Goal: Task Accomplishment & Management: Manage account settings

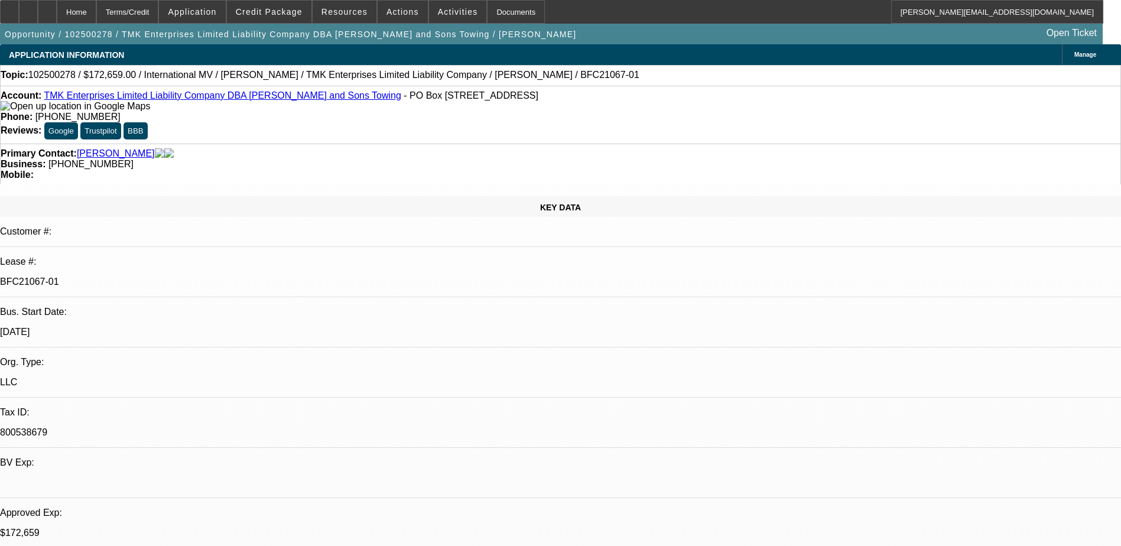
select select "0"
select select "2"
select select "0"
select select "6"
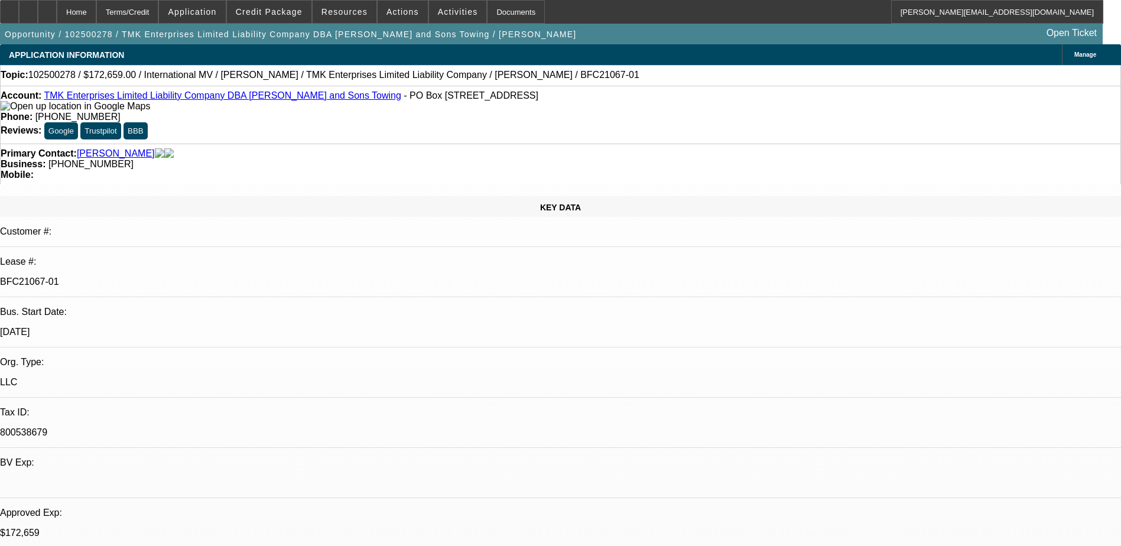
select select "0"
select select "6"
select select "0"
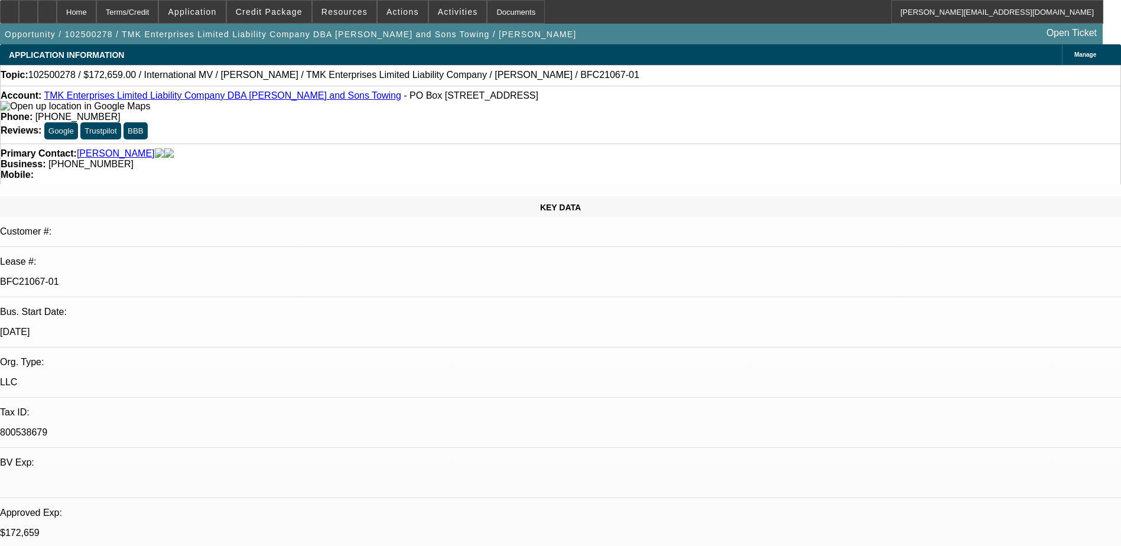
select select "0"
select select "6"
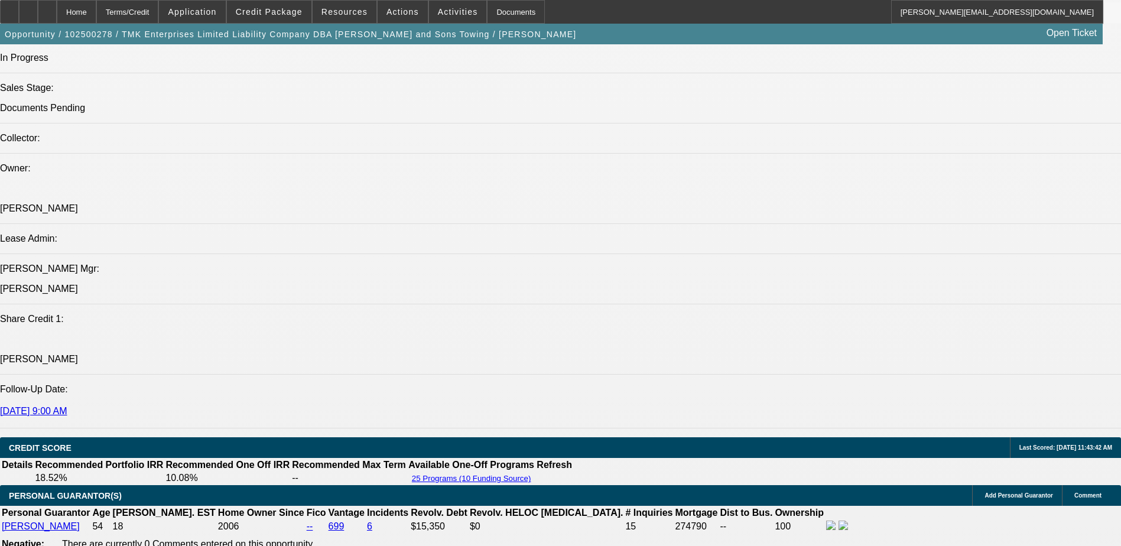
scroll to position [1064, 0]
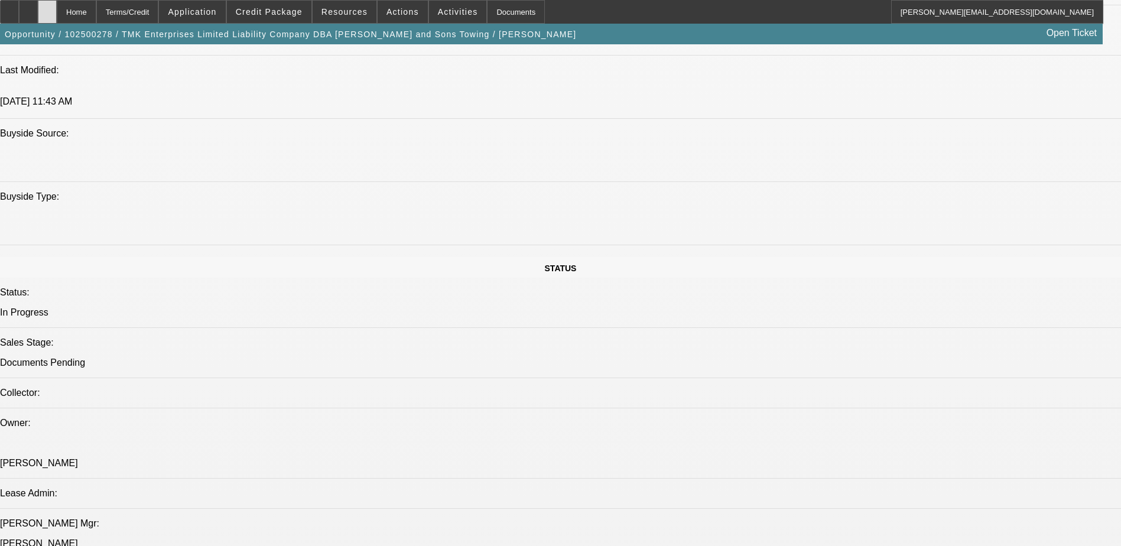
click at [47, 8] on icon at bounding box center [47, 8] width 0 height 0
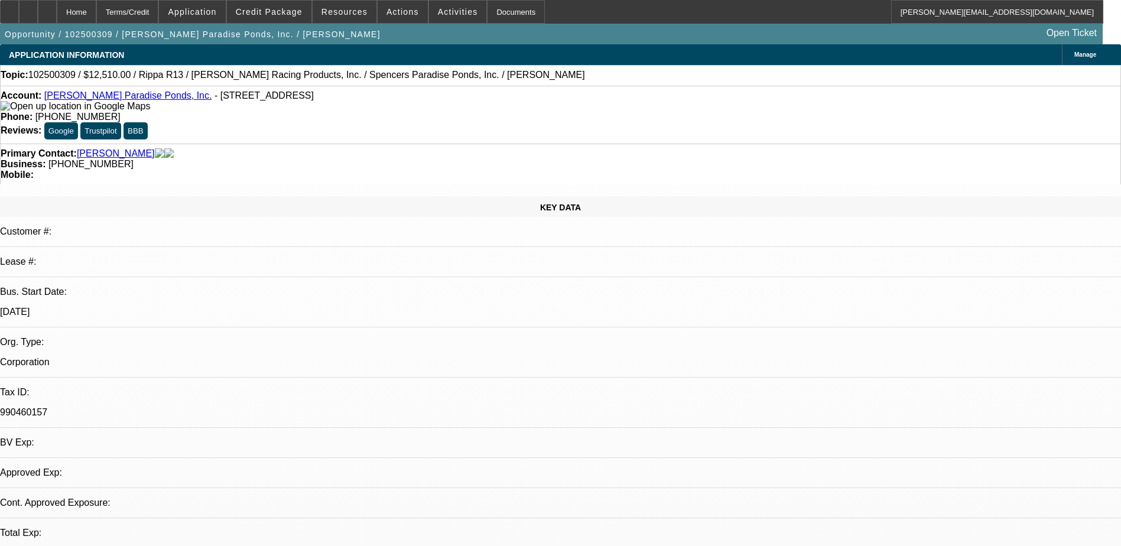
select select "0.1"
select select "2"
select select "0.1"
select select "1"
select select "2"
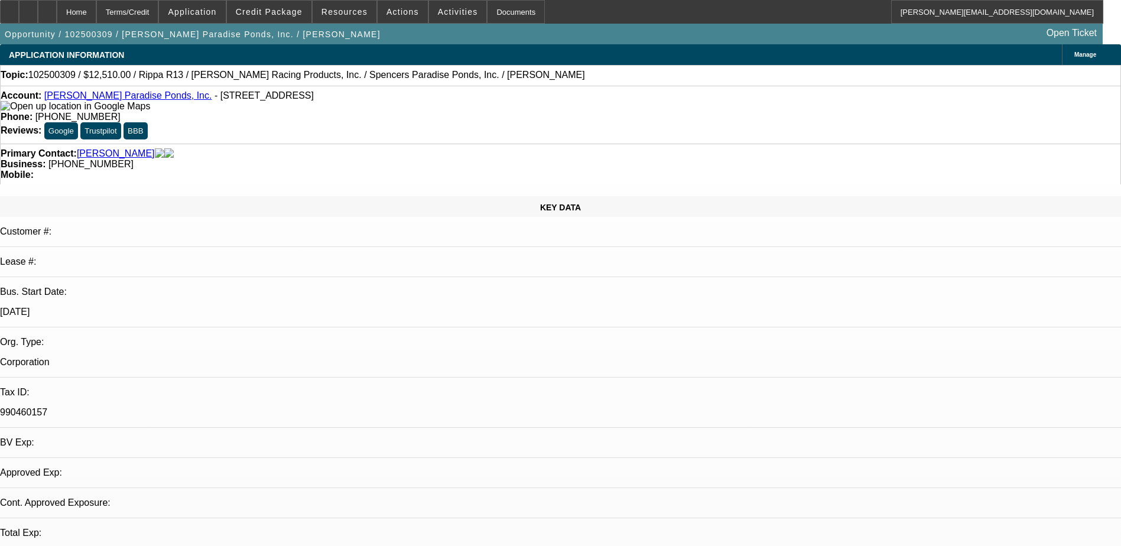
select select "4"
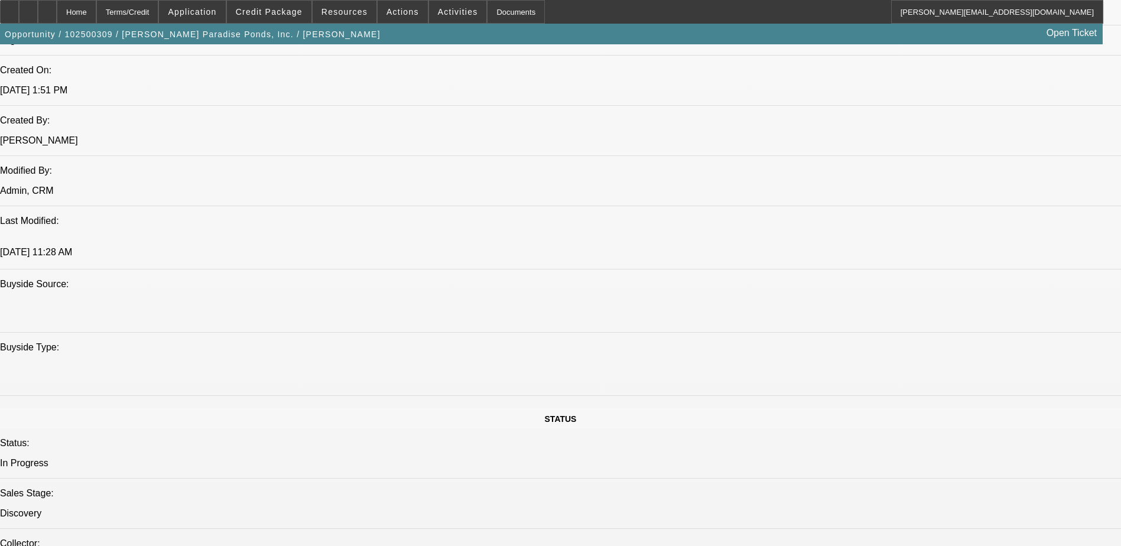
scroll to position [768, 0]
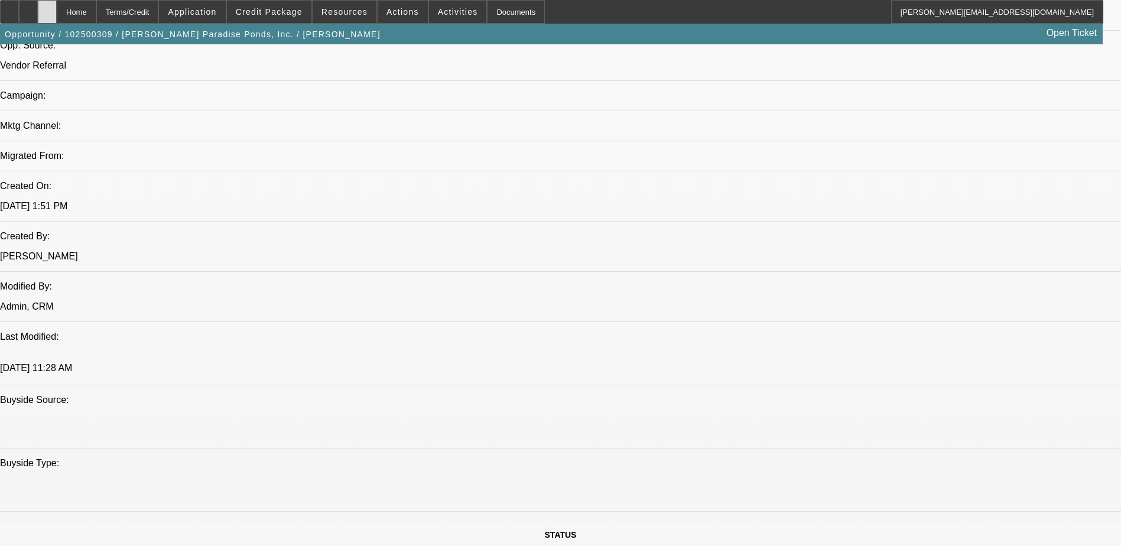
click at [57, 7] on div at bounding box center [47, 12] width 19 height 24
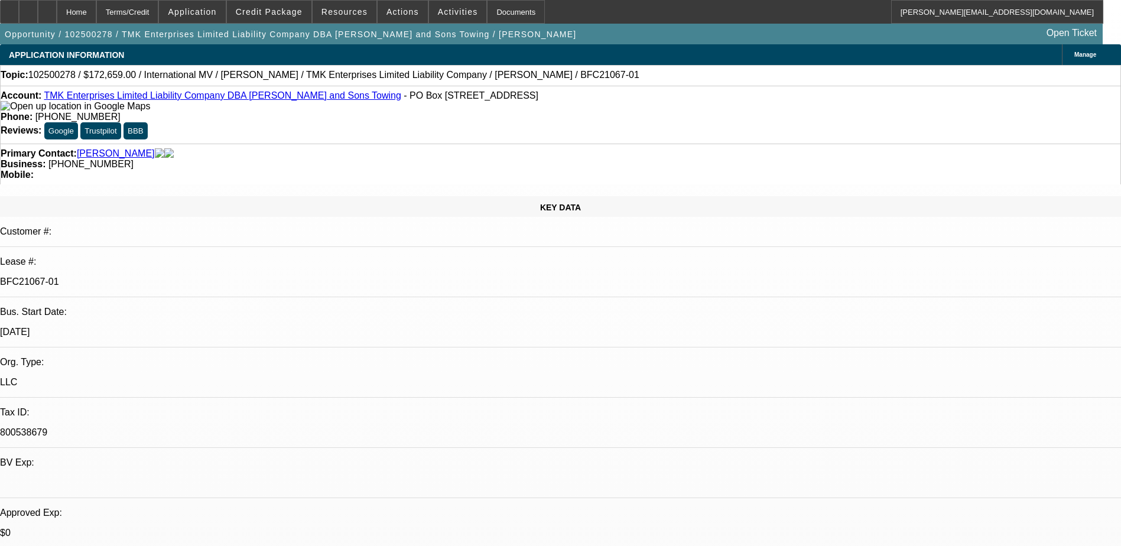
select select "0"
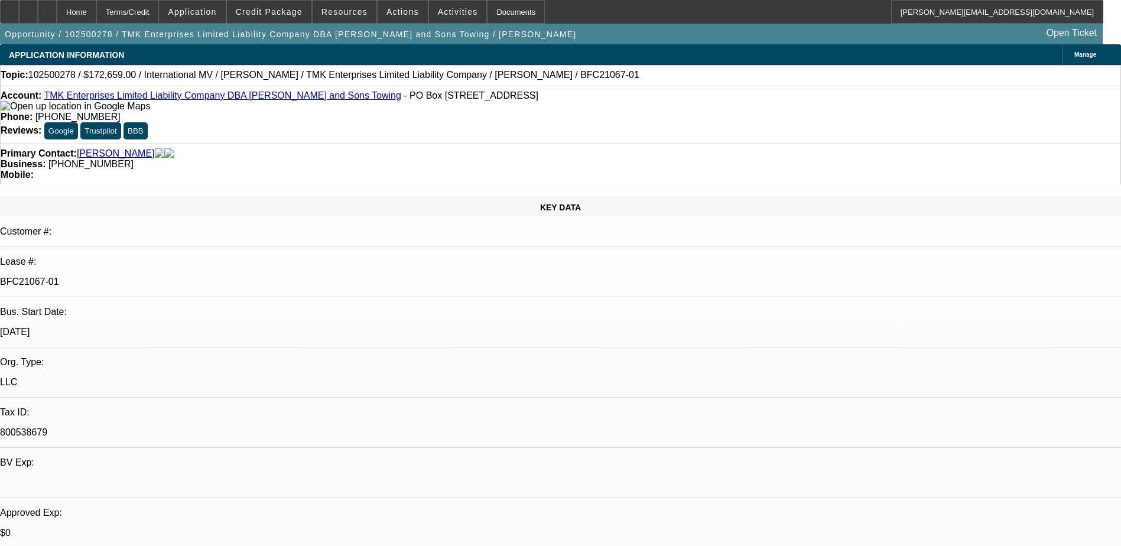
select select "0"
select select "1"
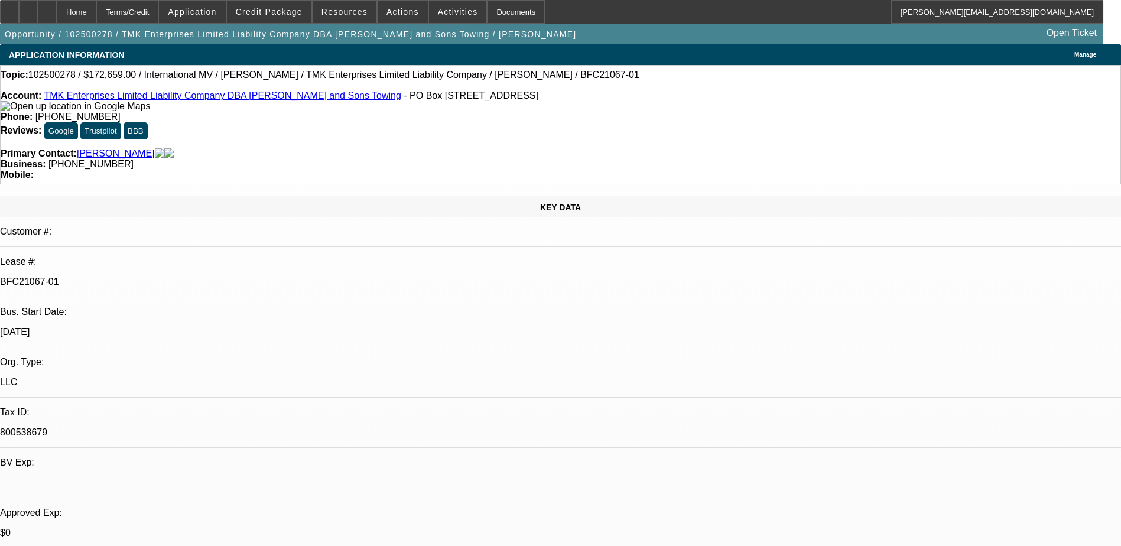
select select "2"
select select "6"
select select "1"
select select "6"
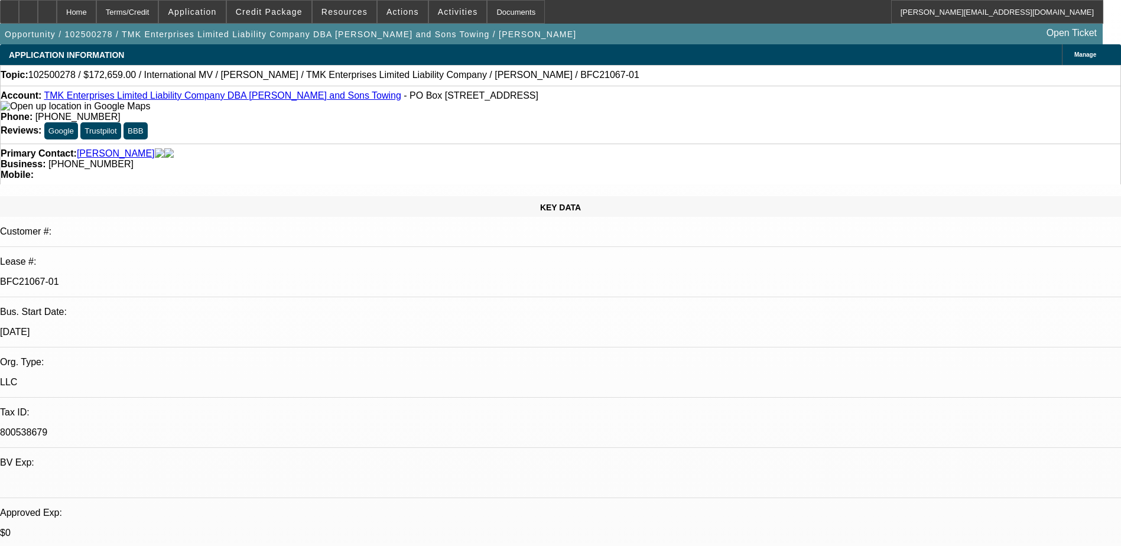
select select "1"
select select "6"
click at [887, 193] on span "Reply All" at bounding box center [895, 193] width 32 height 9
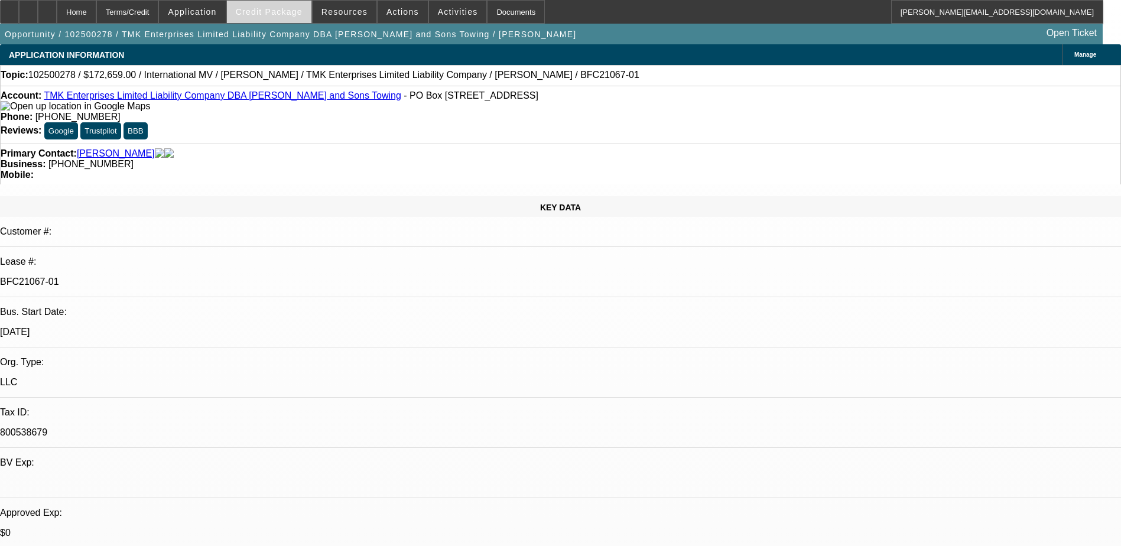
click at [284, 11] on span "Credit Package" at bounding box center [269, 11] width 67 height 9
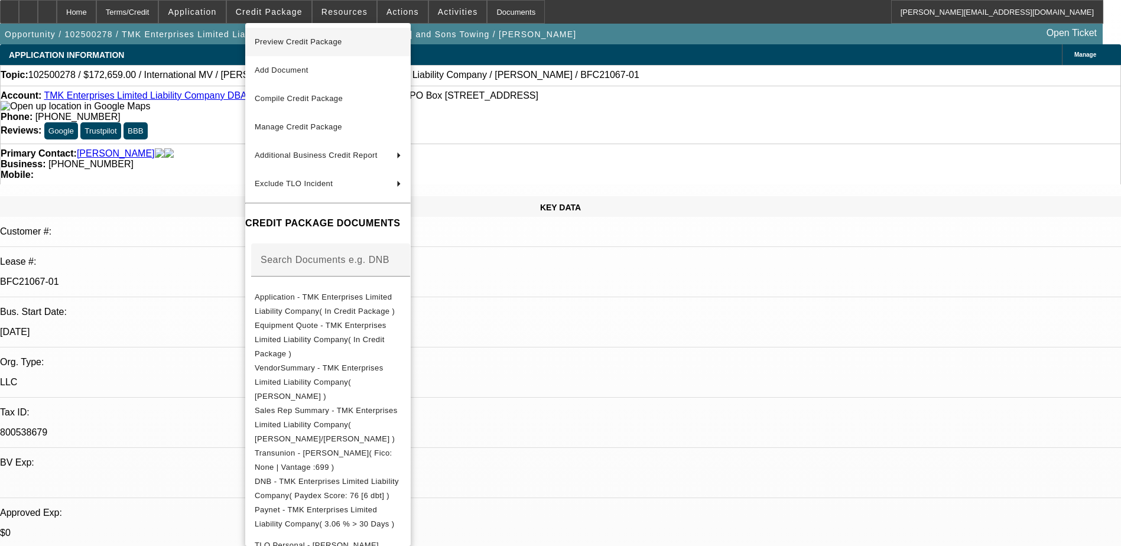
click at [297, 40] on span "Preview Credit Package" at bounding box center [298, 41] width 87 height 9
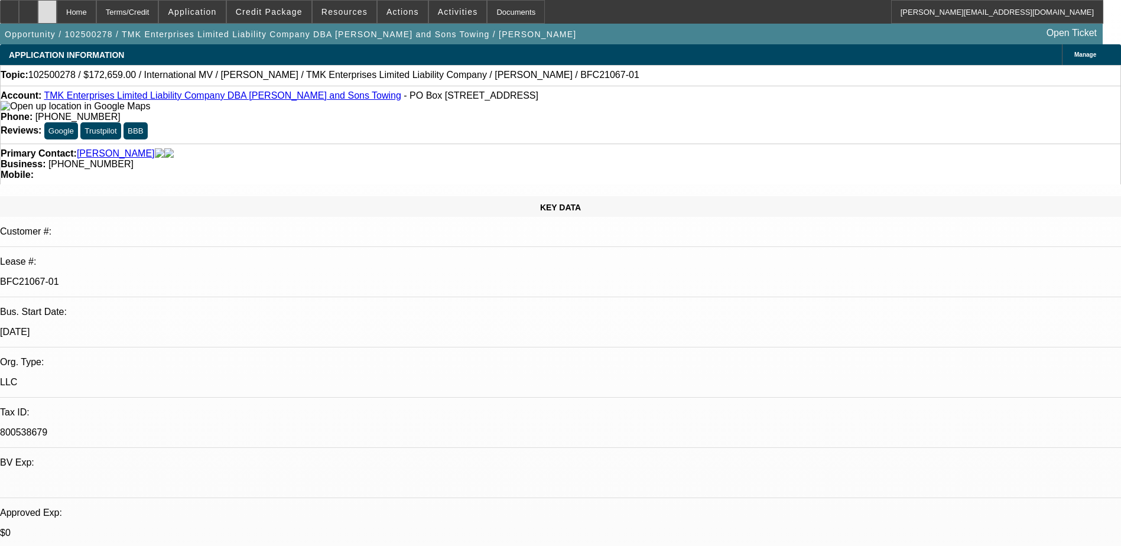
click at [47, 8] on icon at bounding box center [47, 8] width 0 height 0
select select "0"
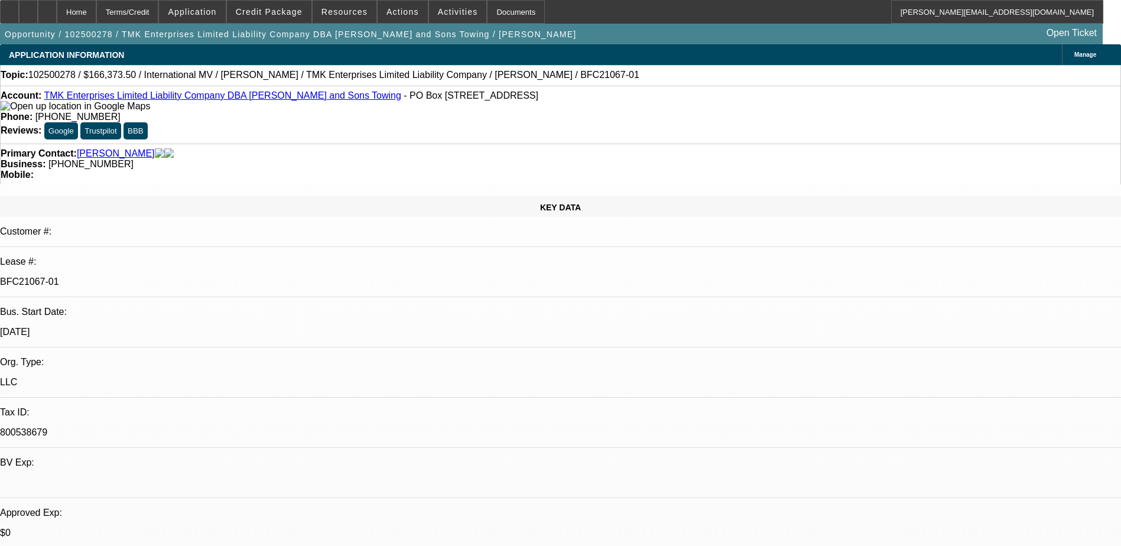
select select "0"
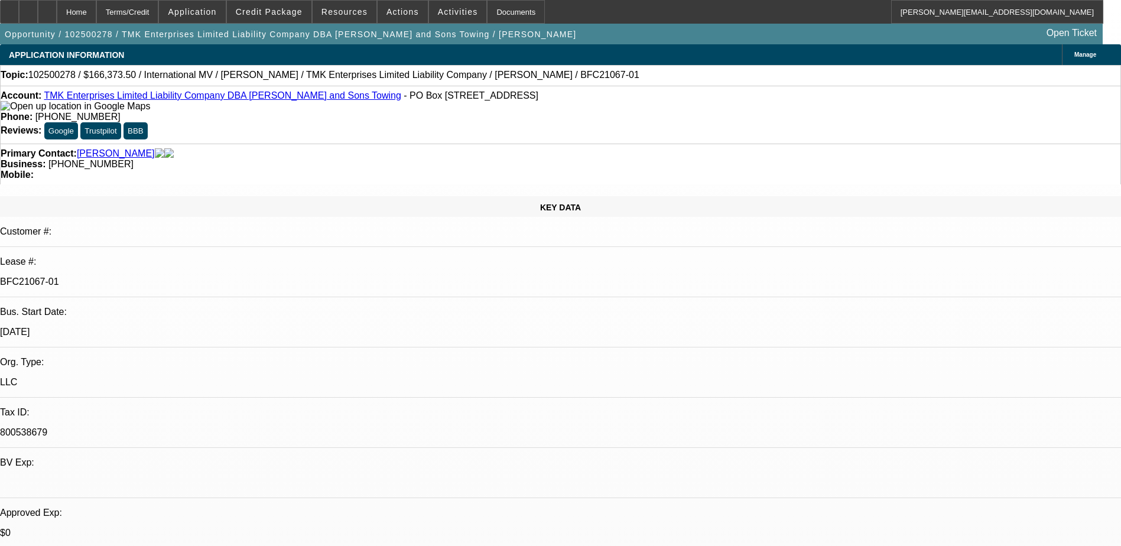
select select "1"
select select "2"
select select "6"
select select "1"
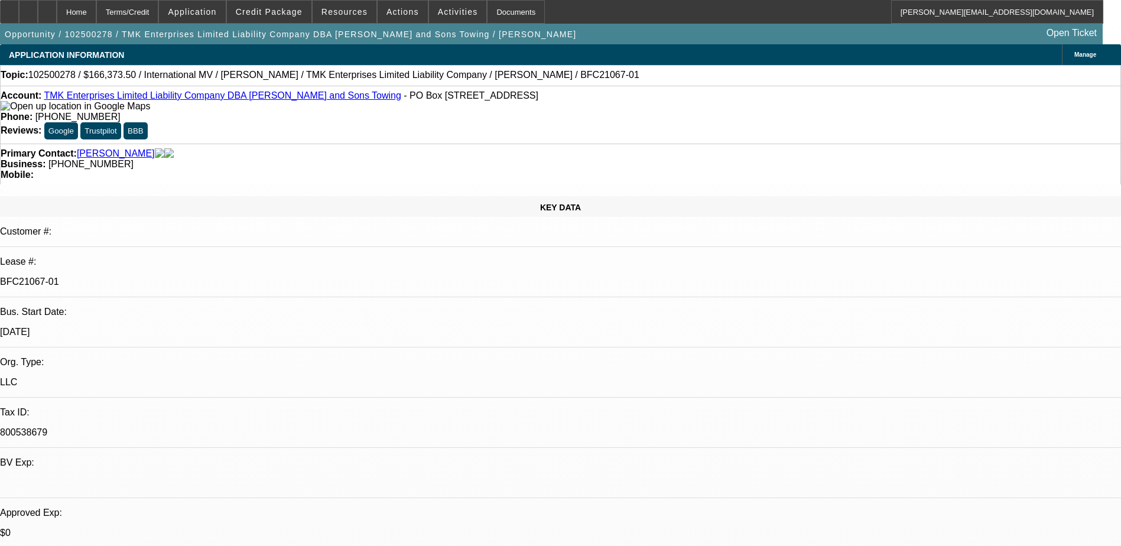
select select "6"
select select "1"
select select "6"
click at [47, 8] on icon at bounding box center [47, 8] width 0 height 0
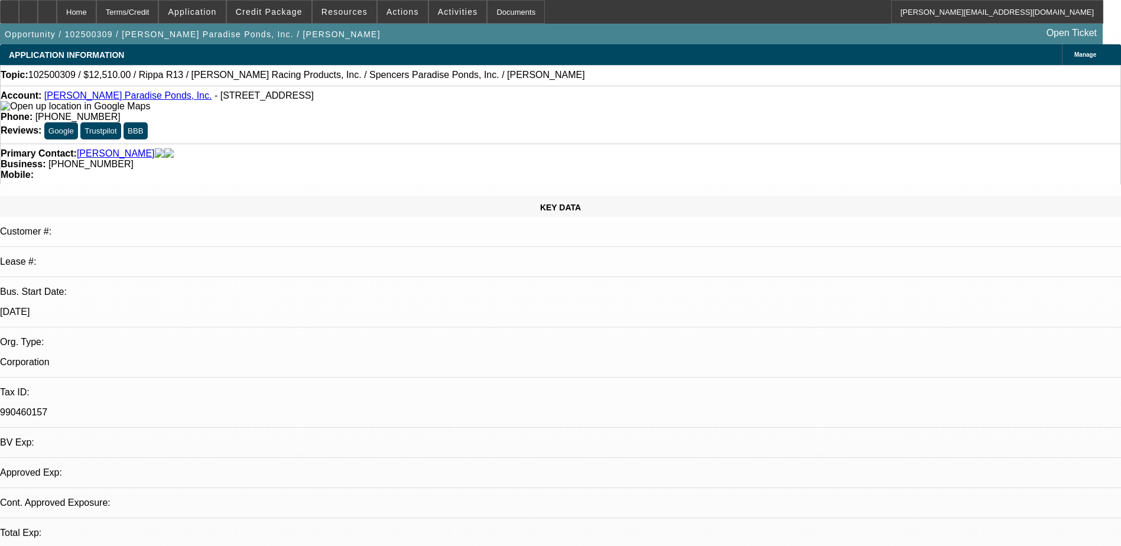
select select "0.1"
select select "2"
select select "0.1"
select select "1"
select select "2"
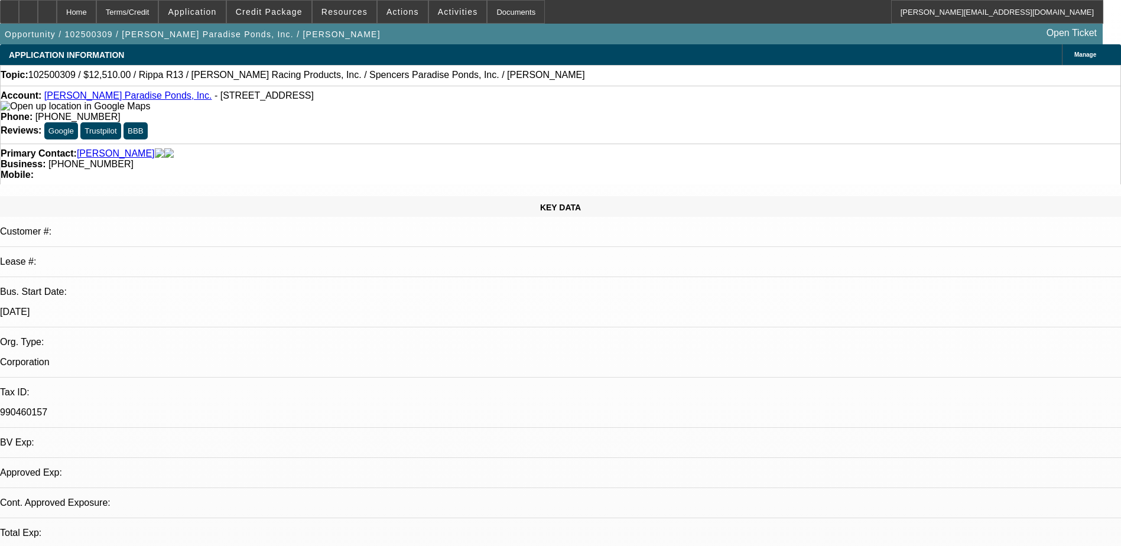
select select "4"
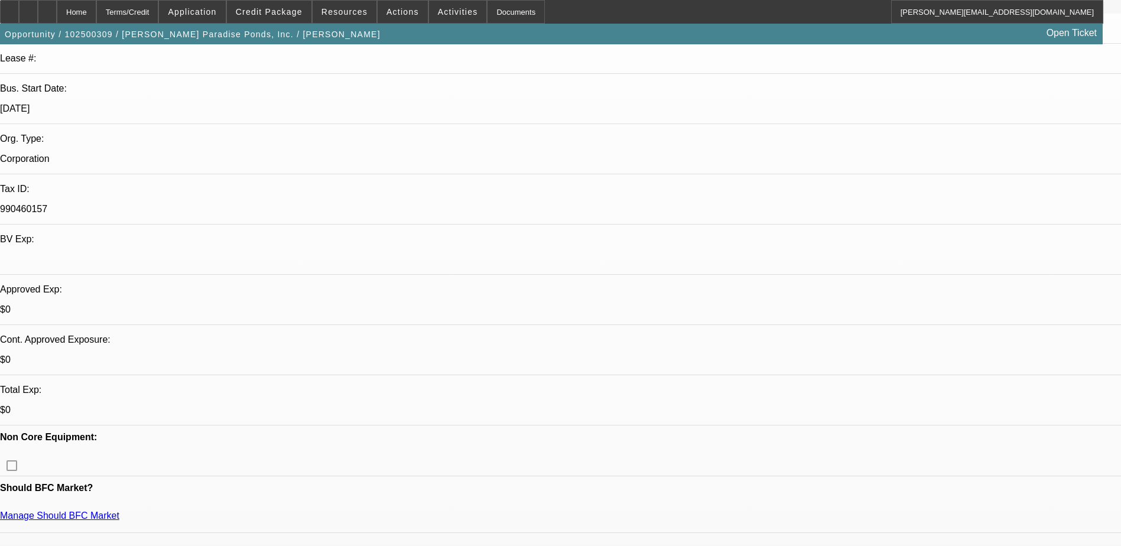
scroll to position [177, 0]
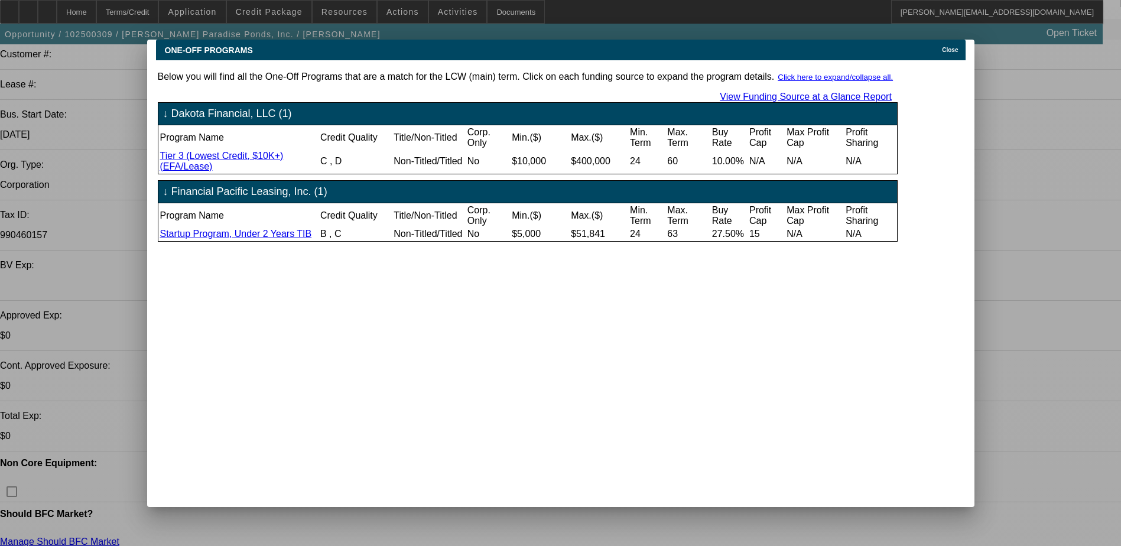
scroll to position [0, 0]
click at [952, 47] on span "Close" at bounding box center [950, 50] width 16 height 7
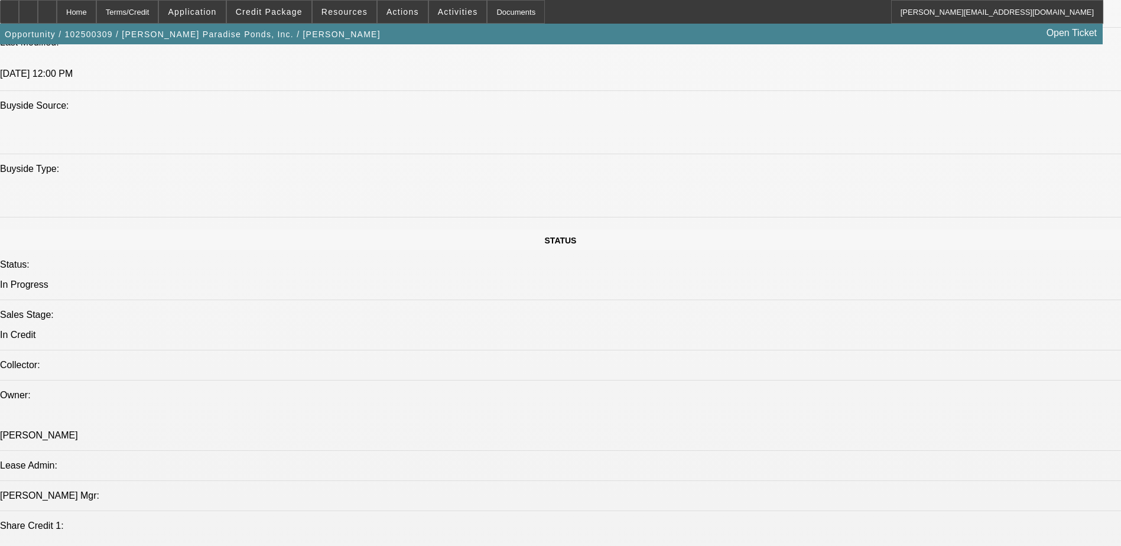
scroll to position [827, 0]
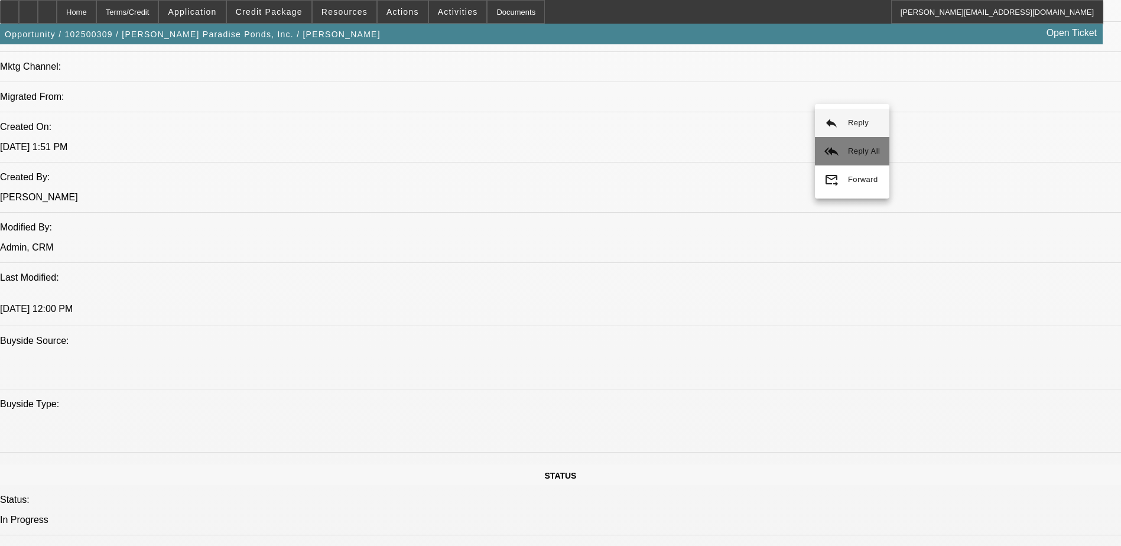
click at [840, 147] on button "reply_all Reply All" at bounding box center [852, 151] width 74 height 28
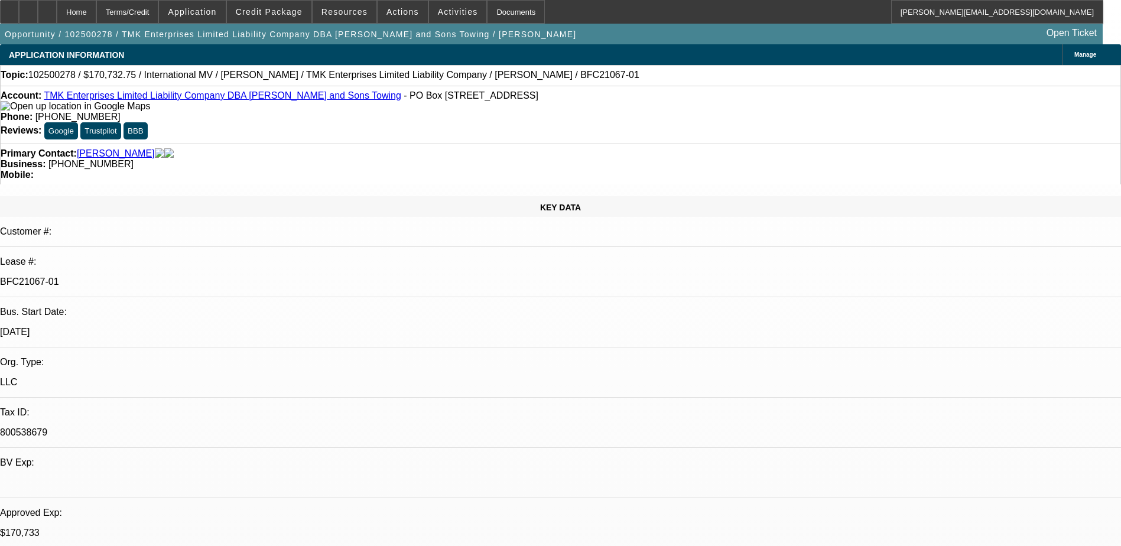
select select "0"
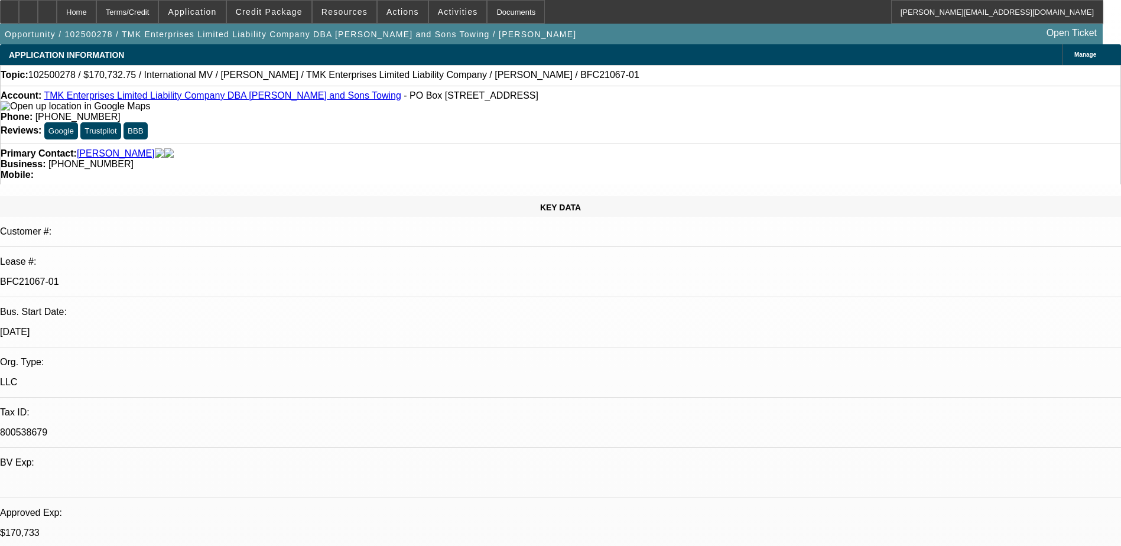
select select "0"
select select "1"
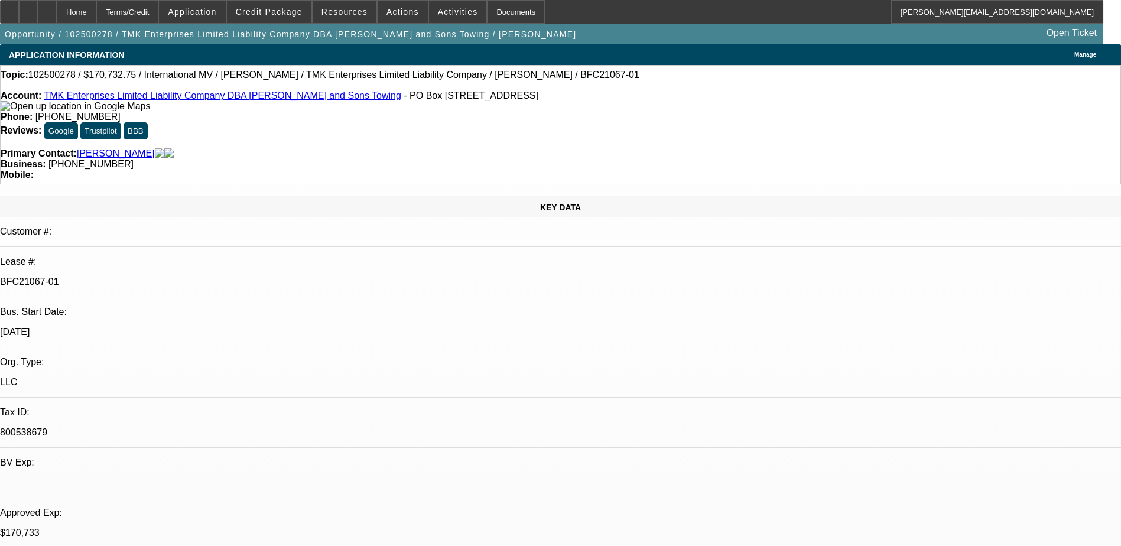
select select "2"
select select "6"
select select "1"
select select "6"
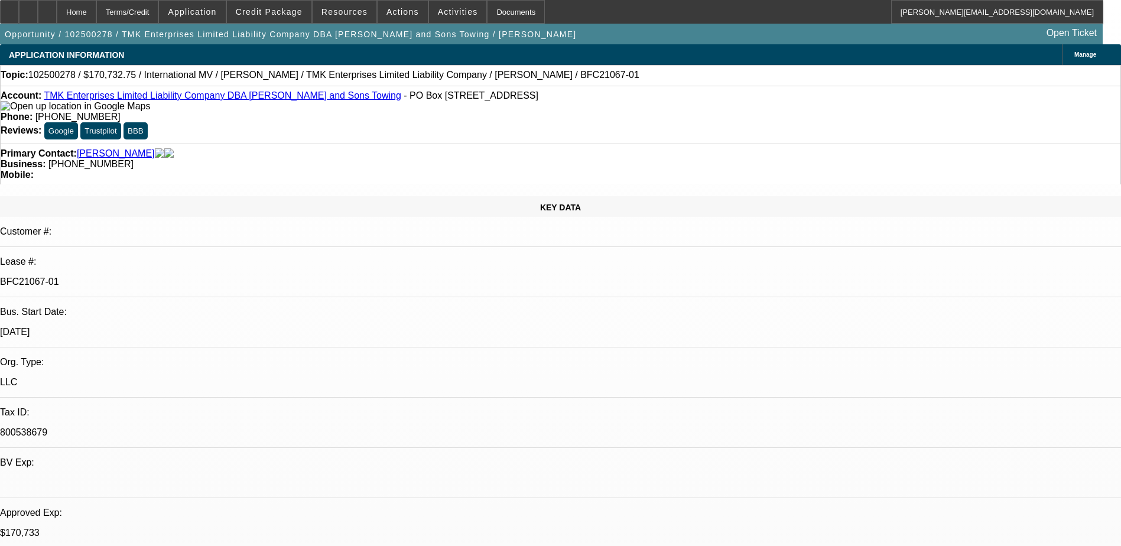
select select "1"
select select "6"
click at [264, 13] on span "Credit Package" at bounding box center [269, 11] width 67 height 9
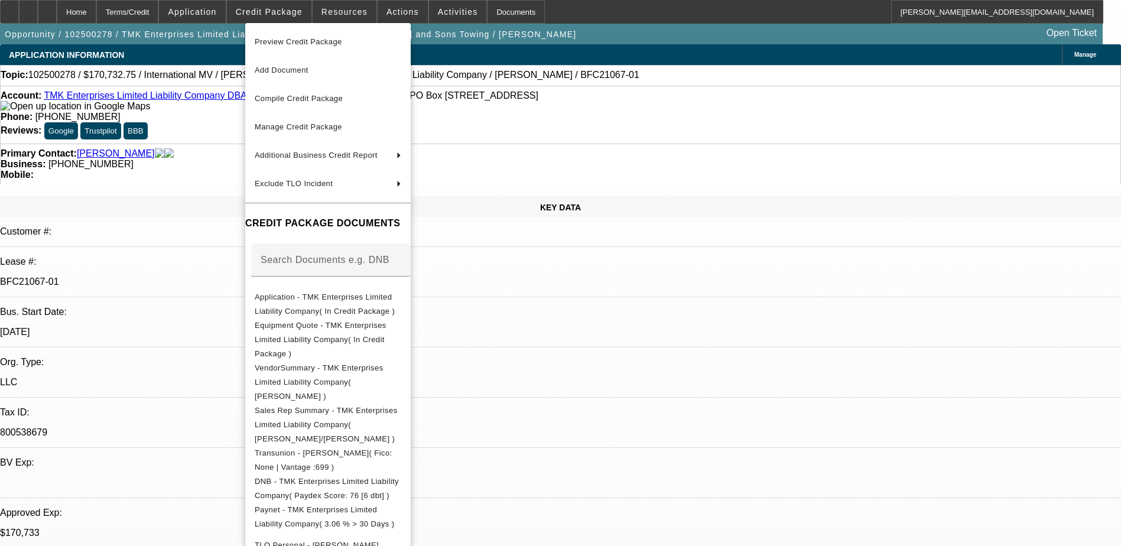
click at [291, 41] on span "Preview Credit Package" at bounding box center [298, 41] width 87 height 9
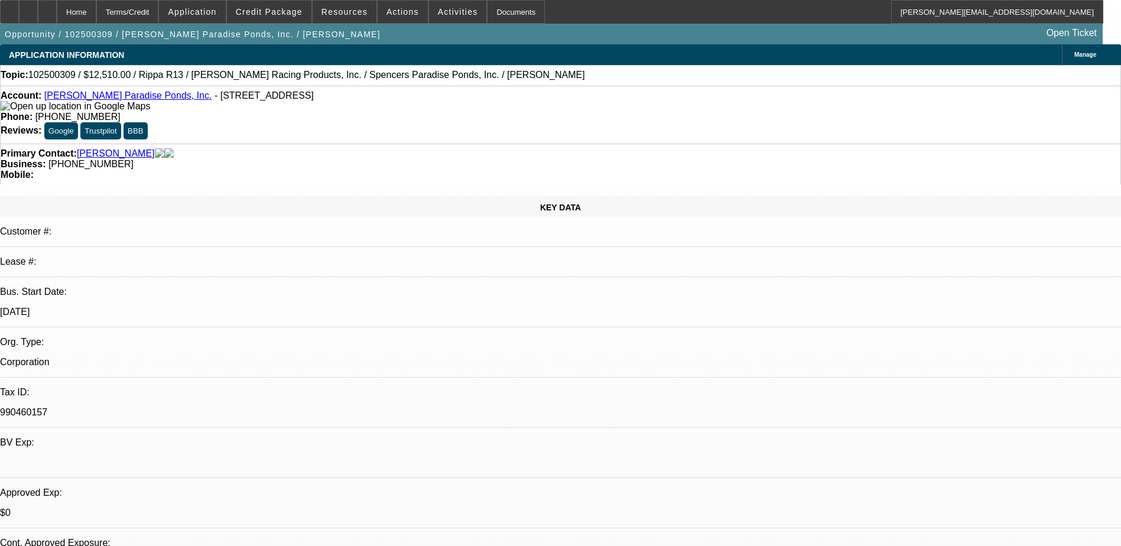
select select "0.1"
select select "2"
select select "0.1"
select select "2"
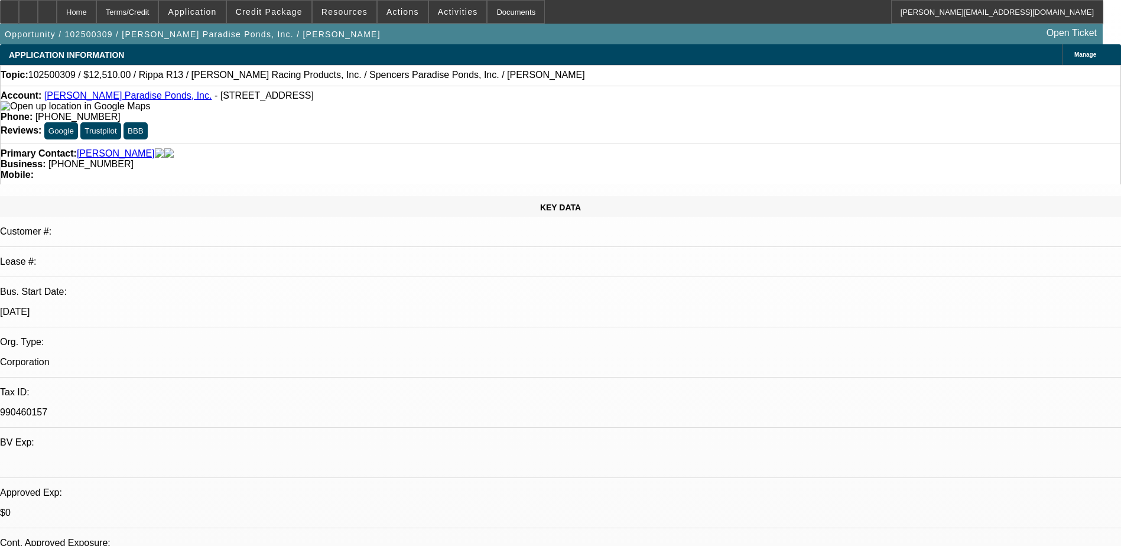
select select "0.1"
select select "1"
select select "2"
select select "4"
select select "1"
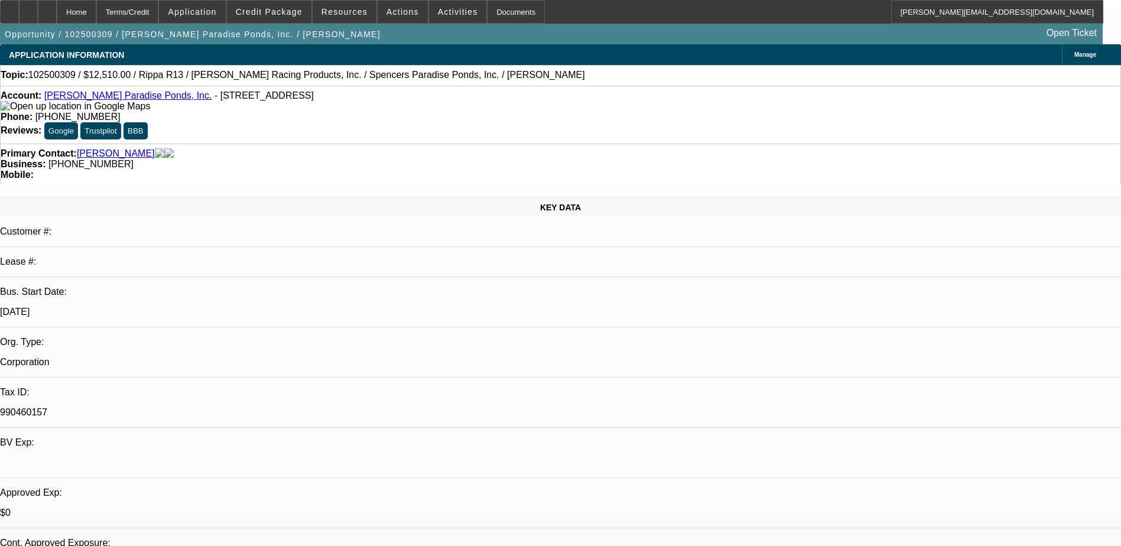
select select "2"
select select "4"
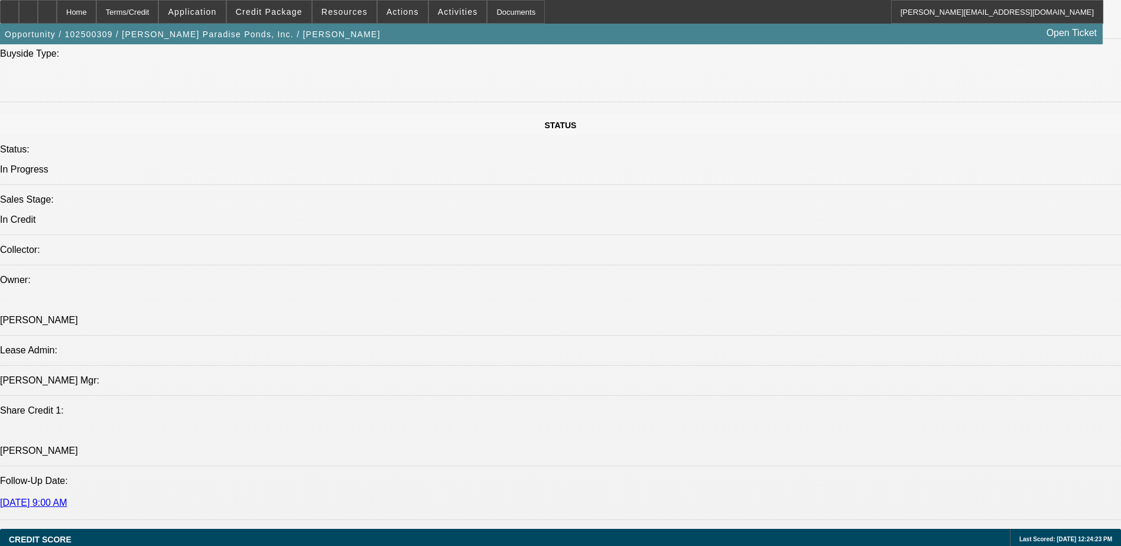
scroll to position [946, 0]
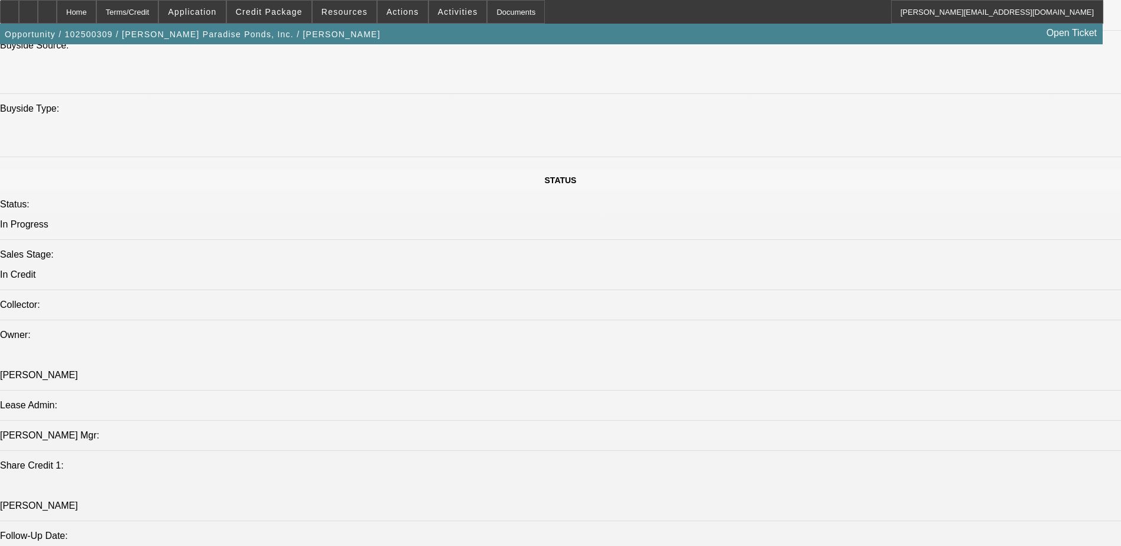
scroll to position [0, 0]
